Goal: Information Seeking & Learning: Learn about a topic

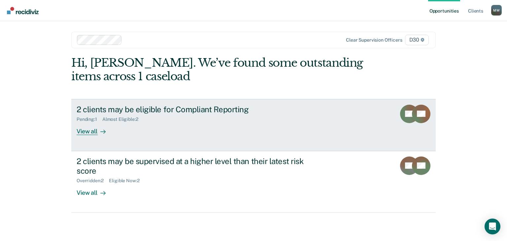
click at [207, 111] on div "2 clients may be eligible for Compliant Reporting" at bounding box center [193, 110] width 232 height 10
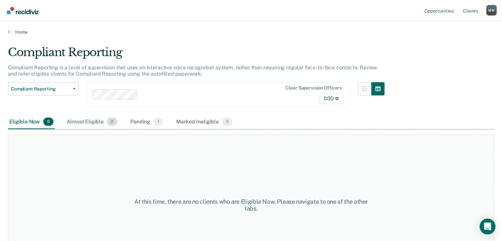
click at [84, 123] on div "Almost Eligible 2" at bounding box center [91, 122] width 53 height 15
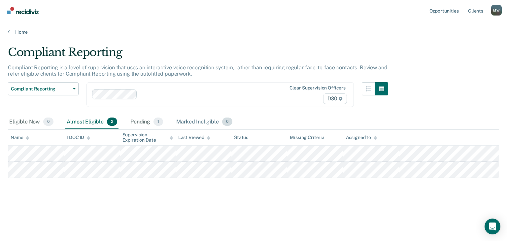
click at [208, 120] on div "Marked Ineligible 0" at bounding box center [204, 122] width 59 height 15
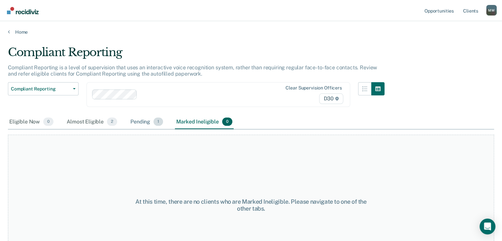
click at [143, 120] on div "Pending 1" at bounding box center [146, 122] width 35 height 15
